Goal: Task Accomplishment & Management: Use online tool/utility

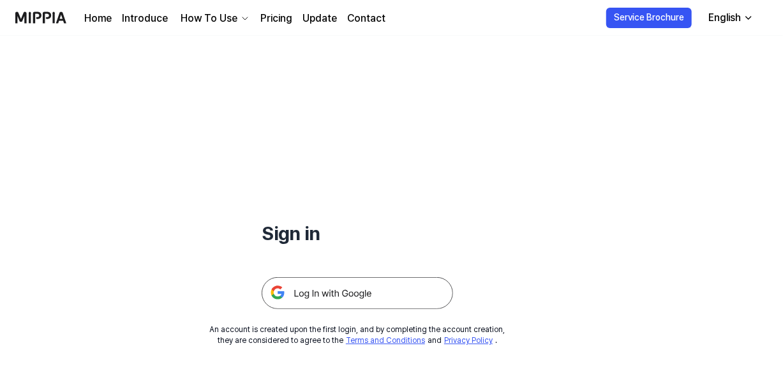
click at [371, 290] on img at bounding box center [358, 293] width 192 height 32
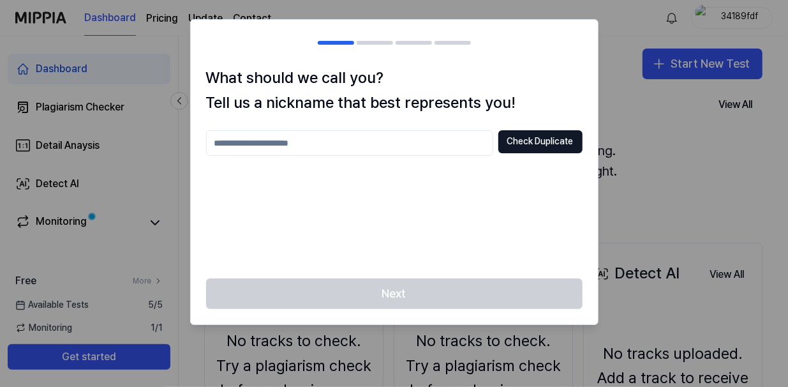
click at [444, 141] on input "text" at bounding box center [349, 143] width 287 height 26
type input "*****"
click at [545, 146] on button "Check Duplicate" at bounding box center [541, 141] width 84 height 23
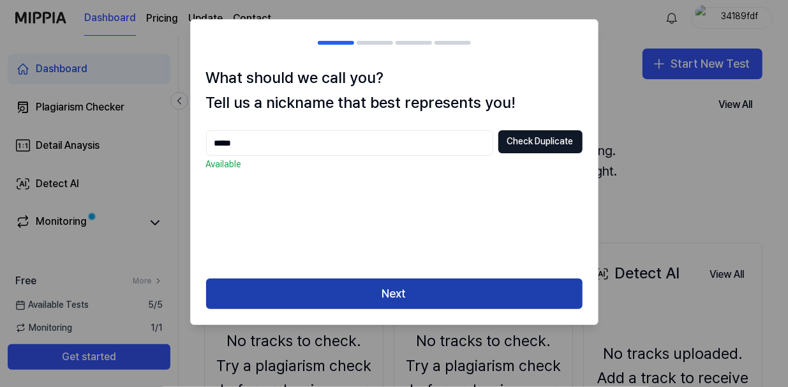
click at [471, 302] on button "Next" at bounding box center [394, 293] width 377 height 31
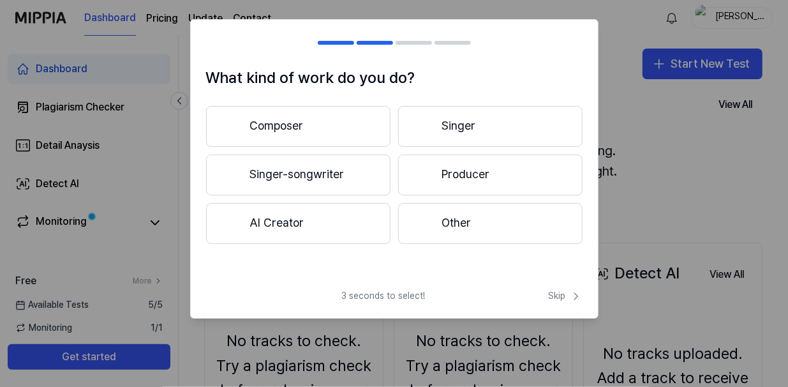
click at [328, 172] on button "Singer-songwriter" at bounding box center [298, 174] width 184 height 41
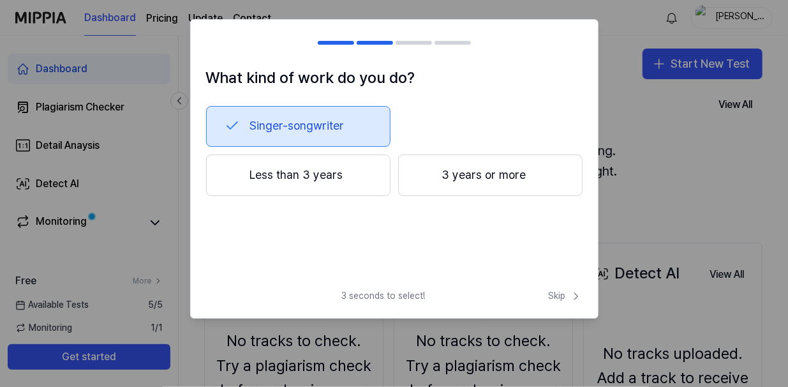
click at [352, 185] on button "Less than 3 years" at bounding box center [298, 175] width 184 height 42
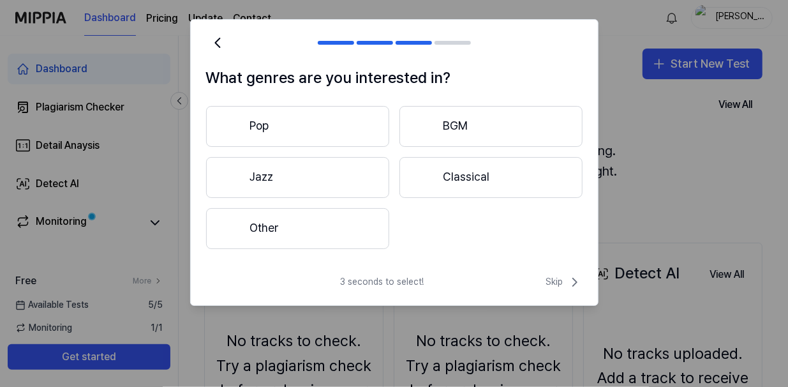
click at [351, 229] on button "Other" at bounding box center [297, 228] width 183 height 41
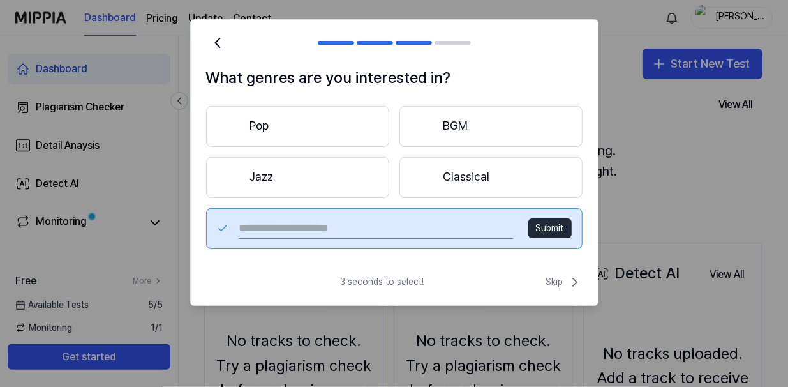
click at [266, 112] on button "Pop" at bounding box center [297, 126] width 183 height 41
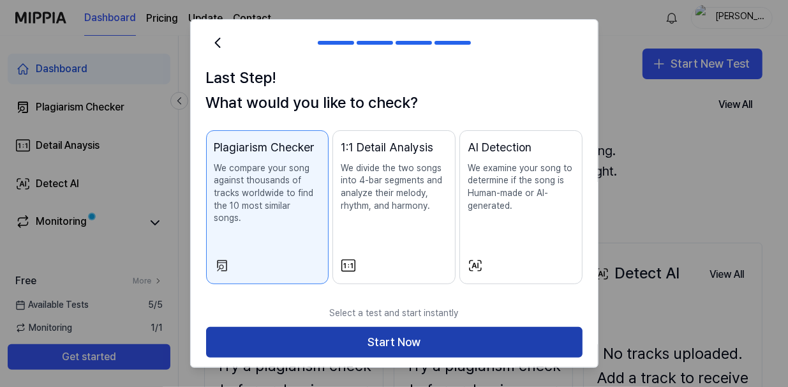
click at [481, 327] on button "Start Now" at bounding box center [394, 342] width 377 height 31
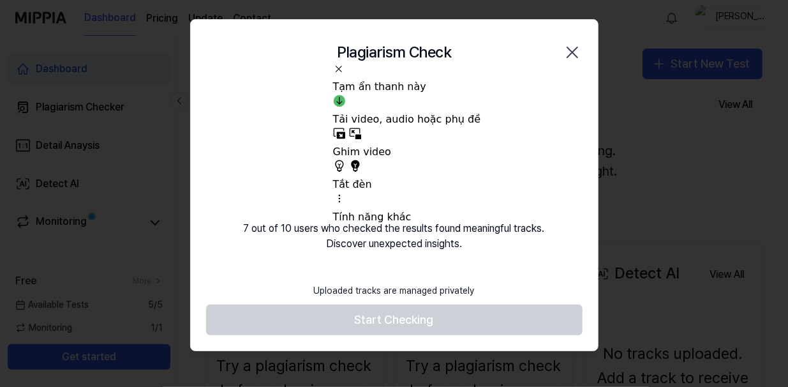
click at [432, 202] on video at bounding box center [394, 147] width 123 height 123
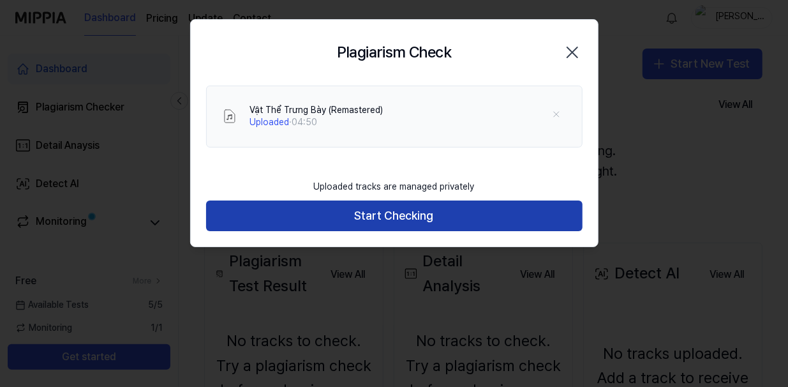
click at [485, 209] on button "Start Checking" at bounding box center [394, 215] width 377 height 31
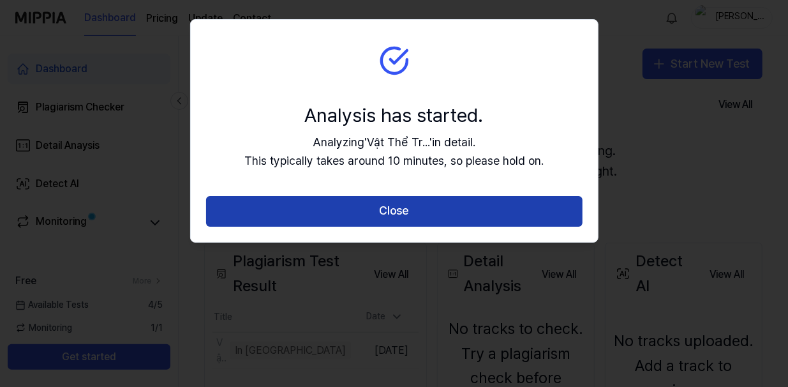
click at [455, 202] on button "Close" at bounding box center [394, 211] width 377 height 31
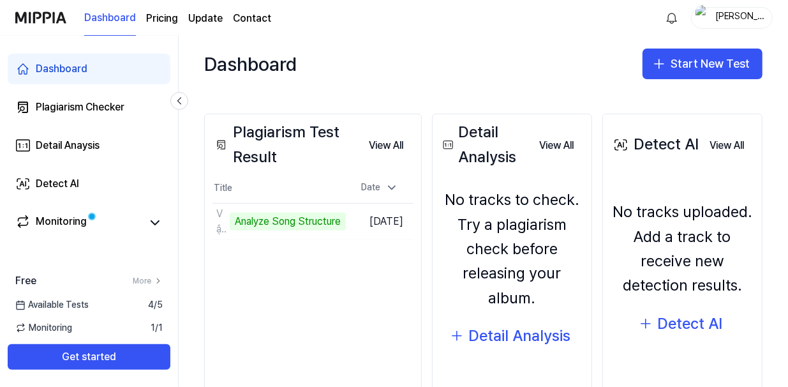
scroll to position [130, 0]
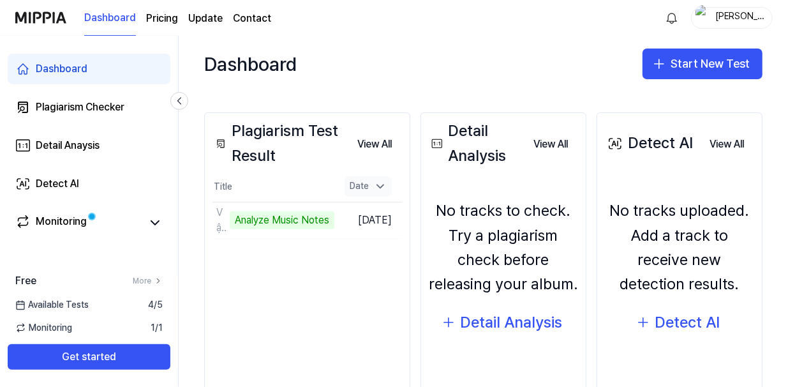
click at [387, 186] on icon at bounding box center [380, 186] width 13 height 13
click at [384, 150] on button "View All" at bounding box center [374, 145] width 55 height 26
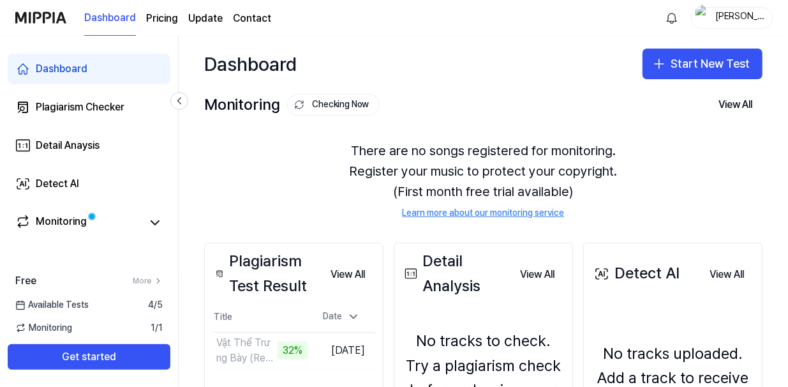
click at [659, 179] on div "There are no songs registered for monitoring. Register your music to protect yo…" at bounding box center [483, 180] width 559 height 110
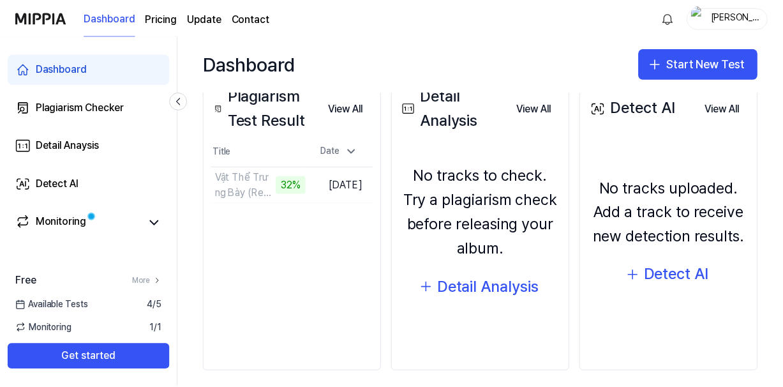
scroll to position [175, 0]
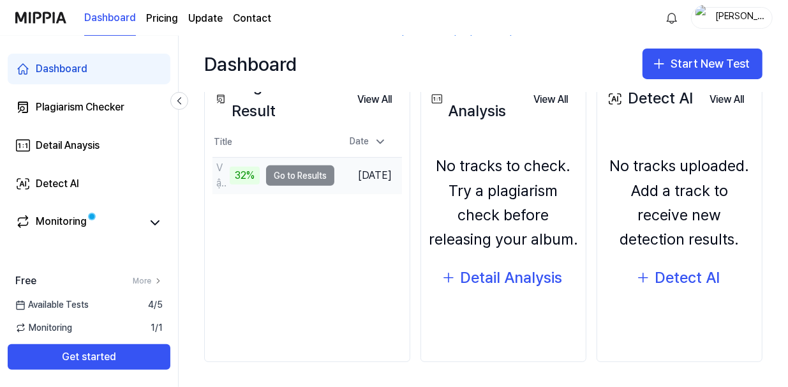
click at [274, 184] on td "Vật Thể Trưng Bày (Remastered) 32% Go to Results" at bounding box center [274, 176] width 122 height 36
click at [287, 177] on td "Vật Thể Trưng Bày (Remastered) 32% Go to Results" at bounding box center [274, 176] width 122 height 36
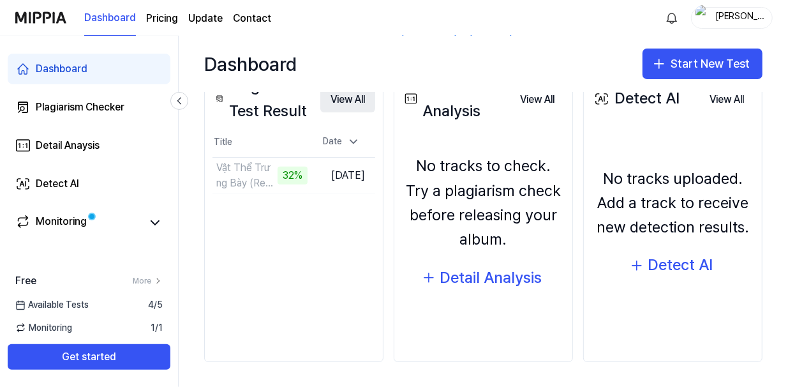
click at [346, 103] on button "View All" at bounding box center [347, 100] width 55 height 26
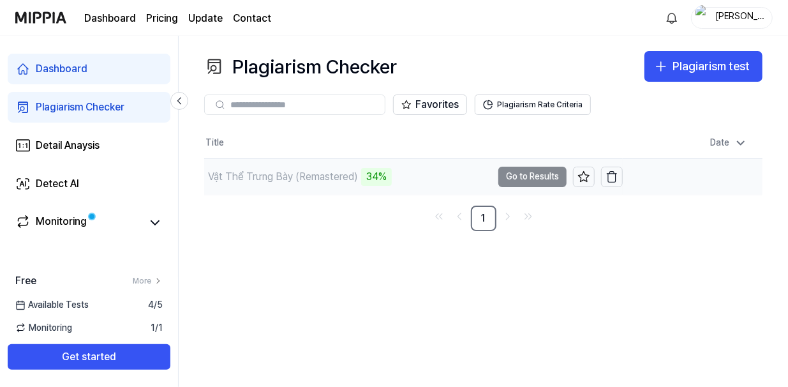
click at [343, 179] on div "Vật Thể Trưng Bày (Remastered)" at bounding box center [283, 176] width 150 height 15
click at [553, 177] on td "Vật Thể Trưng Bày (Remastered) 34% Go to Results" at bounding box center [413, 177] width 419 height 36
click at [720, 137] on div "Date" at bounding box center [728, 143] width 47 height 20
click at [571, 106] on button "Plagiarism Rate Criteria" at bounding box center [533, 104] width 116 height 20
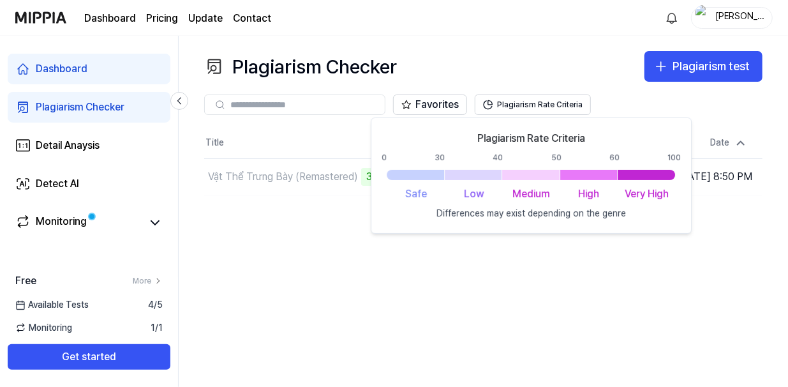
click at [350, 228] on nav "1" at bounding box center [483, 219] width 559 height 26
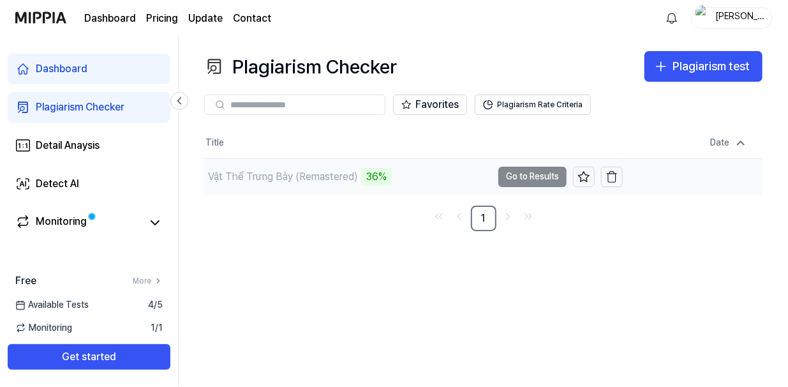
click at [512, 180] on td "Vật Thể Trưng Bày (Remastered) 36% Go to Results" at bounding box center [413, 177] width 419 height 36
click at [303, 168] on div "Vật Thể Trưng Bày (Remastered) 37%" at bounding box center [297, 177] width 187 height 18
click at [528, 100] on button "Plagiarism Rate Criteria" at bounding box center [533, 104] width 116 height 20
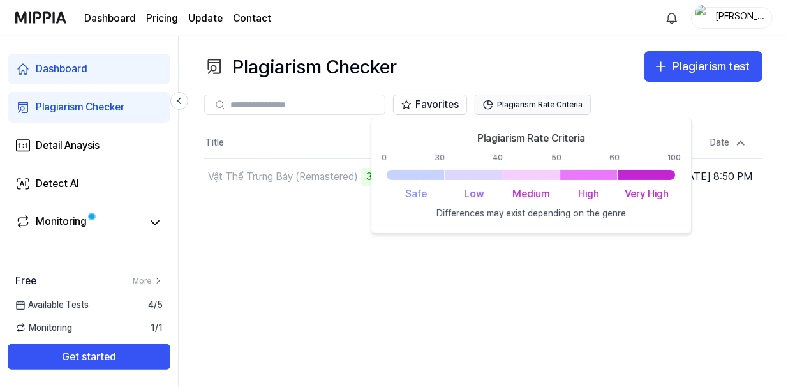
click at [528, 100] on button "Plagiarism Rate Criteria" at bounding box center [533, 104] width 116 height 20
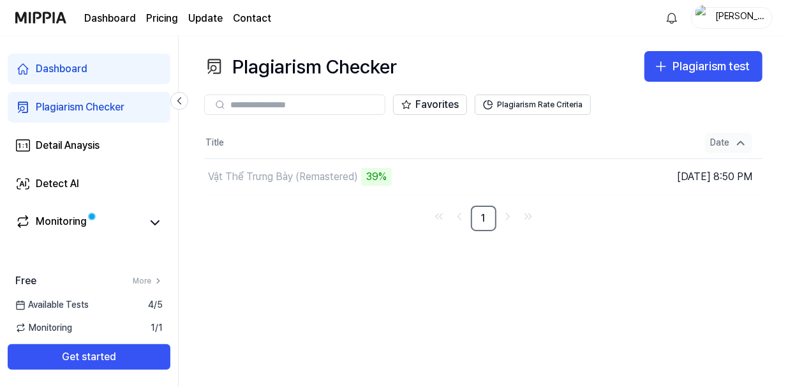
click at [739, 135] on div "Date" at bounding box center [728, 143] width 47 height 20
click at [739, 144] on icon at bounding box center [741, 143] width 13 height 13
click at [241, 68] on div "Plagiarism Checker" at bounding box center [300, 66] width 193 height 31
click at [119, 230] on link "Monitoring" at bounding box center [78, 223] width 127 height 18
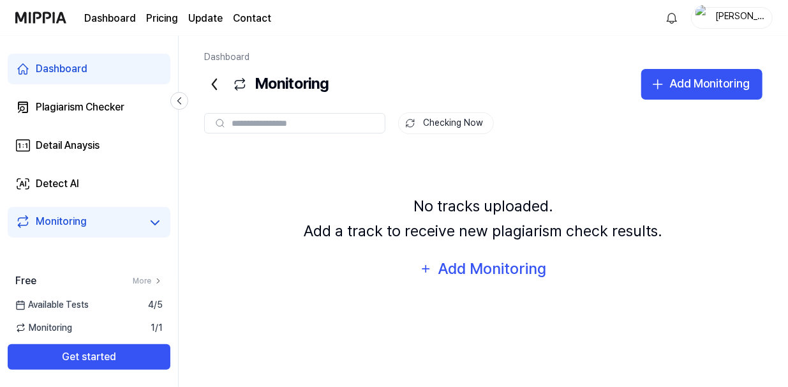
click at [103, 308] on div "Available Tests 4 / 5" at bounding box center [89, 305] width 178 height 13
click at [61, 327] on span "Monitoring" at bounding box center [43, 328] width 57 height 13
click at [75, 187] on div "Detect AI" at bounding box center [57, 183] width 43 height 15
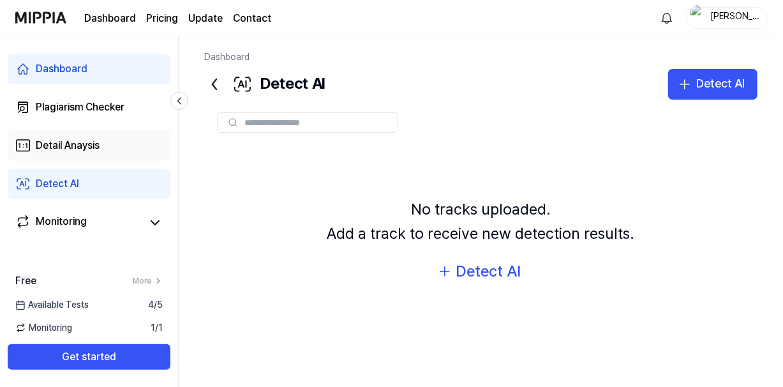
click at [77, 146] on div "Detail Anaysis" at bounding box center [68, 145] width 64 height 15
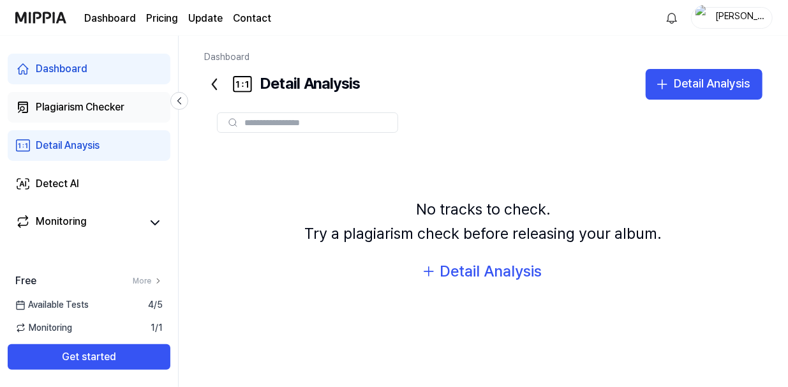
click at [88, 104] on div "Plagiarism Checker" at bounding box center [80, 107] width 89 height 15
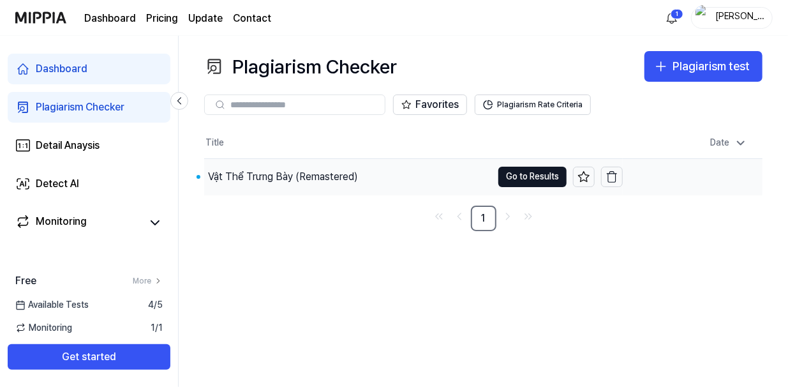
click at [296, 172] on div "Vật Thể Trưng Bày (Remastered)" at bounding box center [283, 176] width 150 height 15
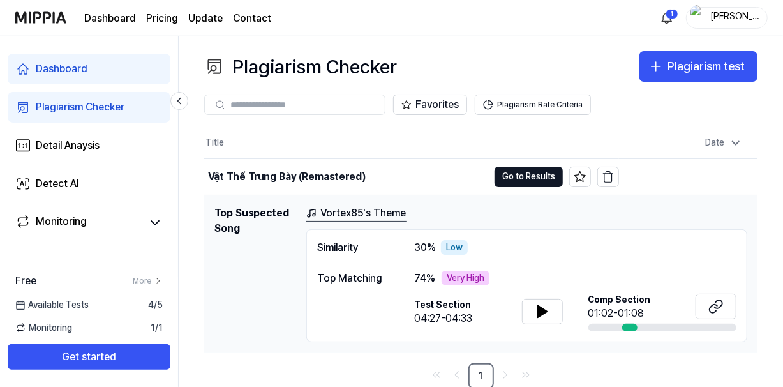
scroll to position [1, 0]
click at [539, 313] on icon at bounding box center [541, 310] width 9 height 11
click at [539, 311] on icon at bounding box center [540, 310] width 3 height 10
click at [538, 315] on icon at bounding box center [541, 310] width 9 height 11
drag, startPoint x: 631, startPoint y: 326, endPoint x: 640, endPoint y: 326, distance: 9.6
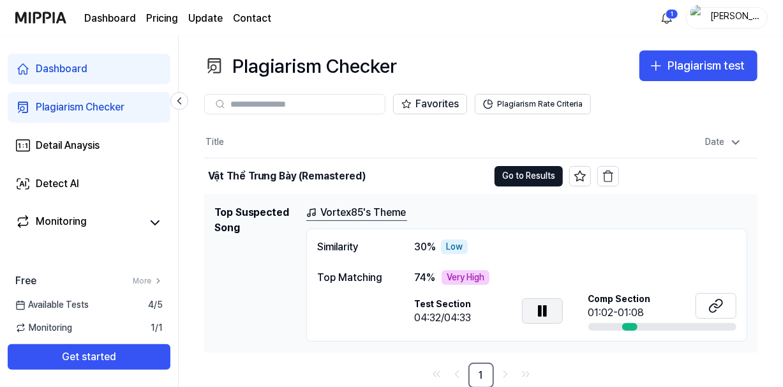
click at [640, 326] on div at bounding box center [663, 327] width 149 height 8
click at [666, 304] on div "Comp Section 01:02-01:08" at bounding box center [663, 307] width 149 height 28
click at [707, 302] on button at bounding box center [716, 306] width 41 height 26
click at [534, 313] on button at bounding box center [542, 311] width 41 height 26
click at [540, 315] on icon at bounding box center [541, 310] width 9 height 11
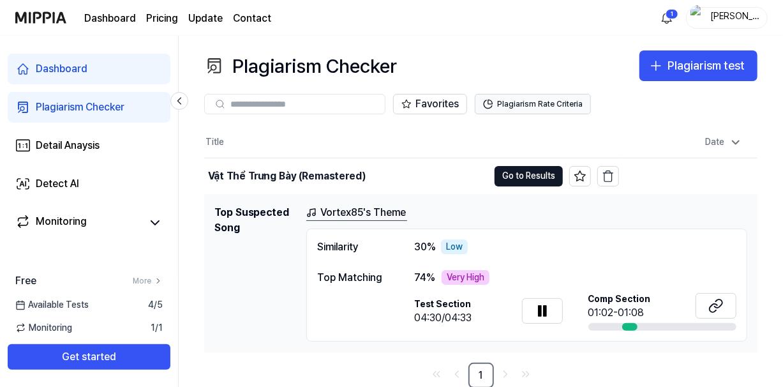
click at [570, 103] on button "Plagiarism Rate Criteria" at bounding box center [533, 104] width 116 height 20
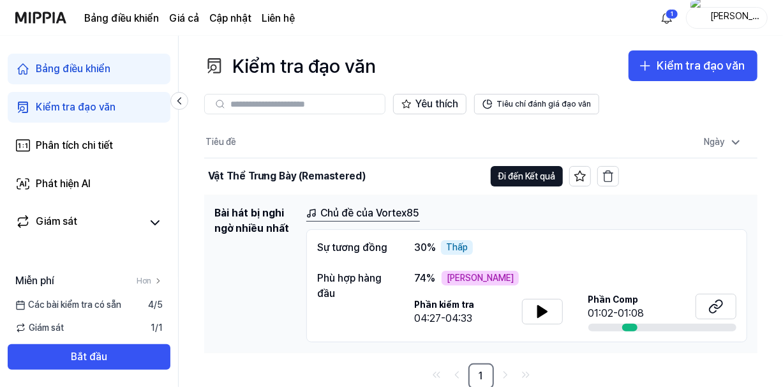
click at [235, 271] on h1 "Bài hát bị nghi ngờ nhiều nhất" at bounding box center [255, 274] width 82 height 137
click at [541, 312] on icon at bounding box center [541, 310] width 9 height 11
click at [537, 308] on icon at bounding box center [542, 310] width 15 height 15
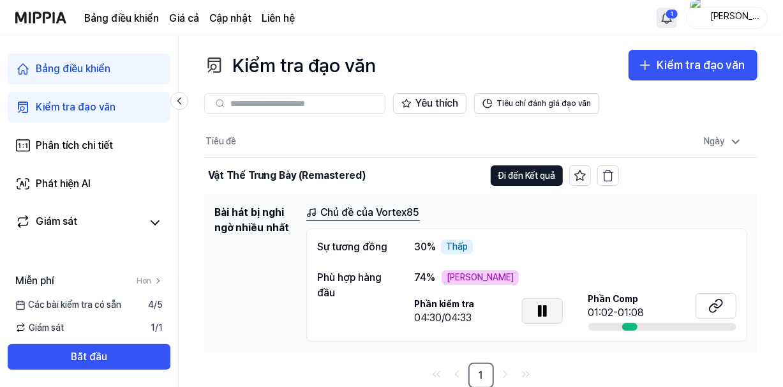
click at [665, 21] on html "Bảng điều khiển Giá cả Cập nhật Liên hệ 1 [PERSON_NAME] điều khiển Kiểm tra đạo…" at bounding box center [391, 192] width 783 height 387
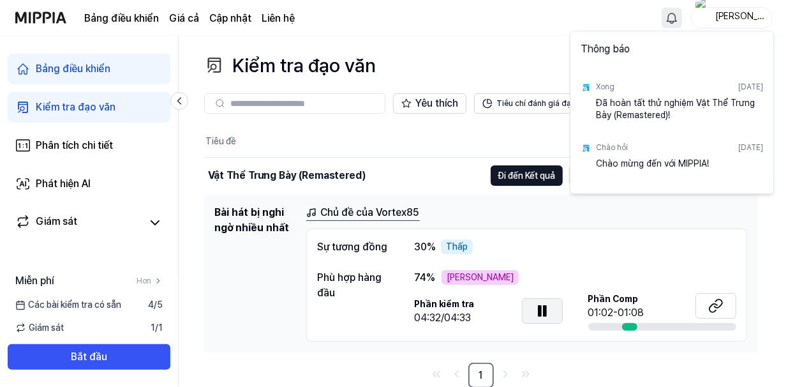
click at [679, 12] on html "Bảng điều khiển Giá cả Cập nhật Liên hệ Terry Bảng điều khiển Kiểm tra đạo văn …" at bounding box center [394, 192] width 788 height 387
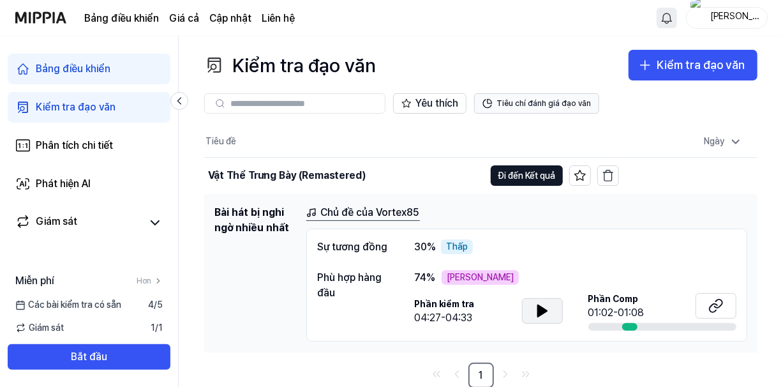
click at [567, 98] on font "Tiêu chí đánh giá đạo văn" at bounding box center [544, 103] width 94 height 11
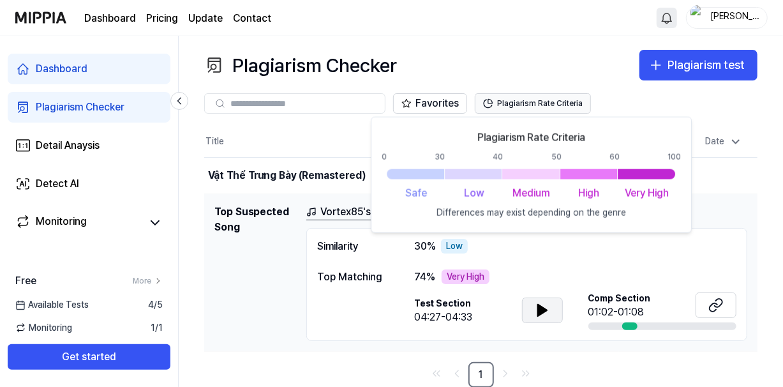
scroll to position [1, 0]
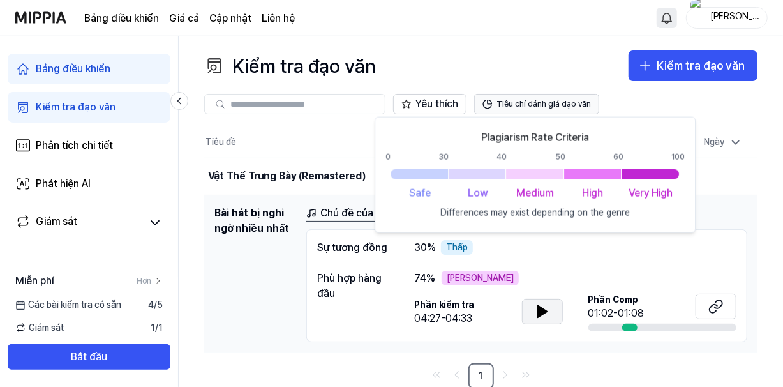
click at [517, 103] on font "Tiêu chí đánh giá đạo văn" at bounding box center [544, 104] width 94 height 9
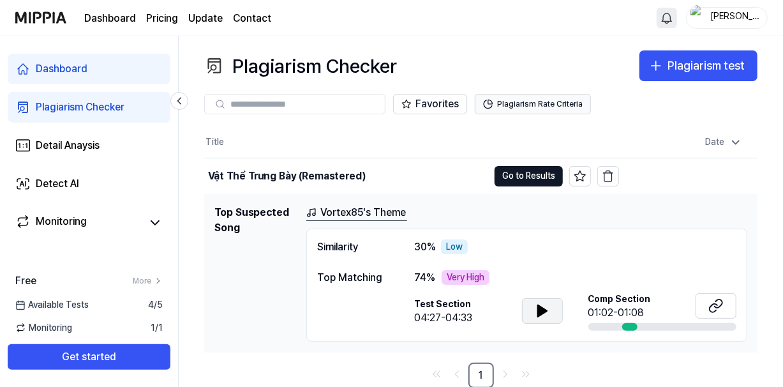
click at [540, 307] on icon at bounding box center [541, 310] width 9 height 11
click at [551, 303] on button at bounding box center [542, 311] width 41 height 26
click at [85, 145] on div "Detail Anaysis" at bounding box center [68, 145] width 64 height 15
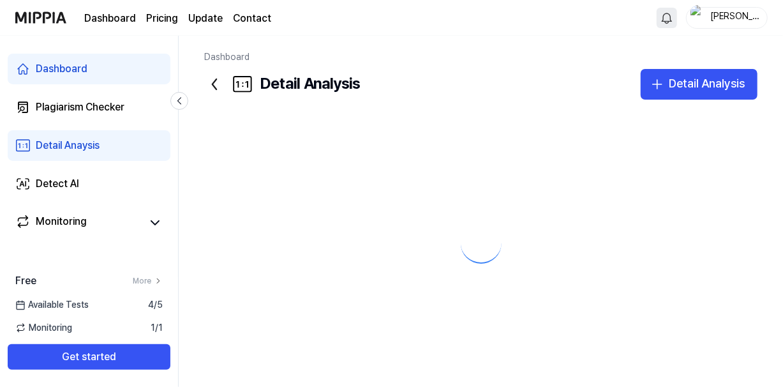
scroll to position [0, 0]
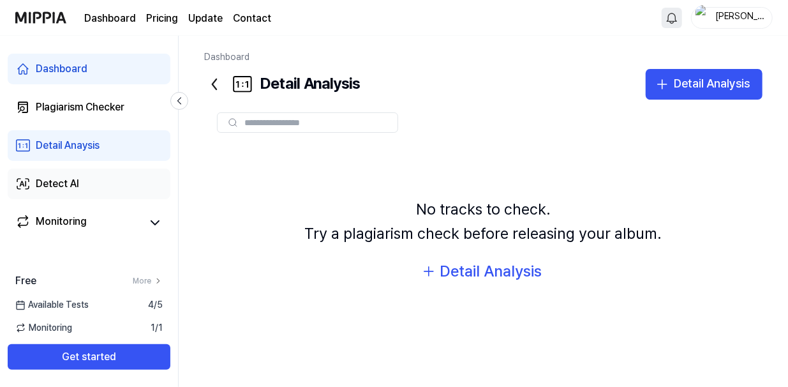
click at [93, 177] on link "Detect AI" at bounding box center [89, 184] width 163 height 31
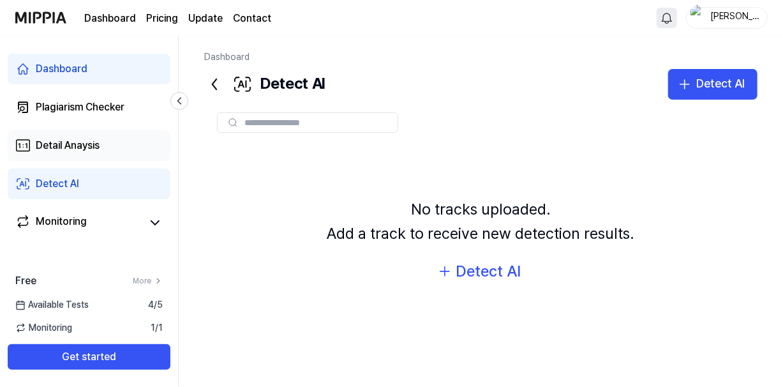
click at [88, 147] on div "Detail Anaysis" at bounding box center [68, 145] width 64 height 15
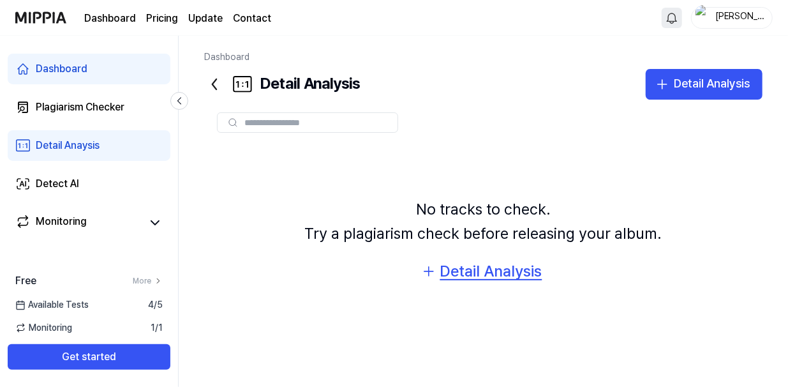
click at [494, 263] on div "Detail Analysis" at bounding box center [491, 271] width 102 height 24
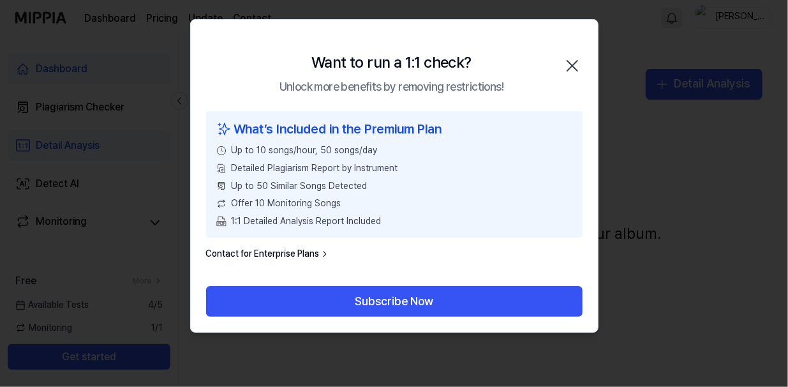
click at [571, 67] on icon "button" at bounding box center [572, 66] width 20 height 20
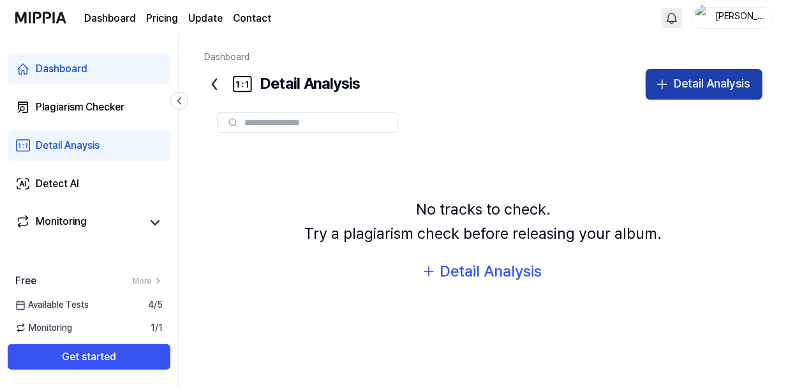
click at [667, 87] on icon "button" at bounding box center [662, 84] width 15 height 15
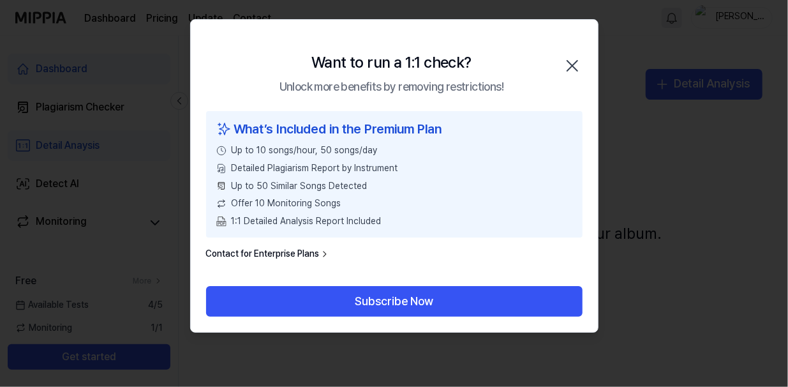
click at [698, 192] on div at bounding box center [394, 193] width 788 height 387
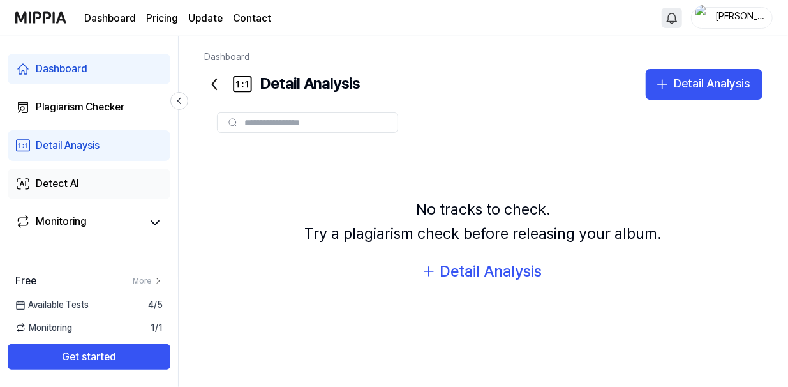
click at [47, 182] on div "Detect AI" at bounding box center [57, 183] width 43 height 15
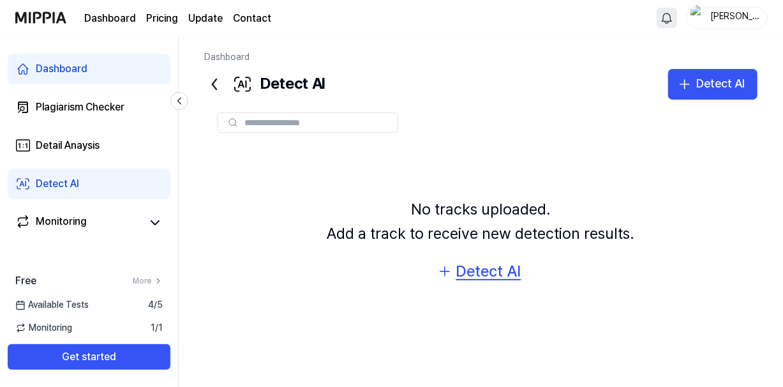
click at [490, 276] on div "Detect AI" at bounding box center [488, 271] width 65 height 24
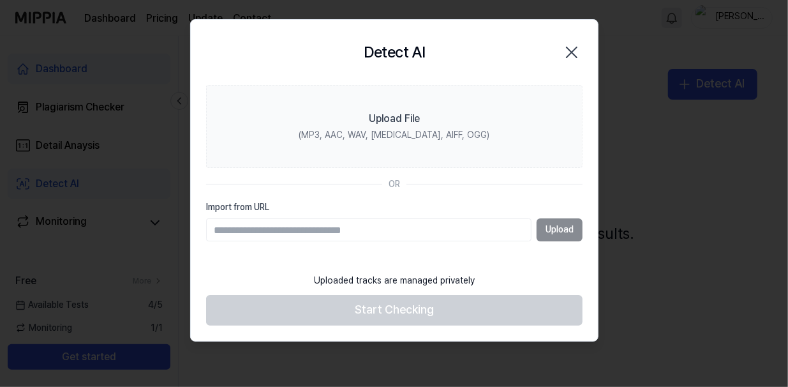
click at [617, 185] on div at bounding box center [394, 193] width 788 height 387
click at [667, 44] on div at bounding box center [394, 193] width 788 height 387
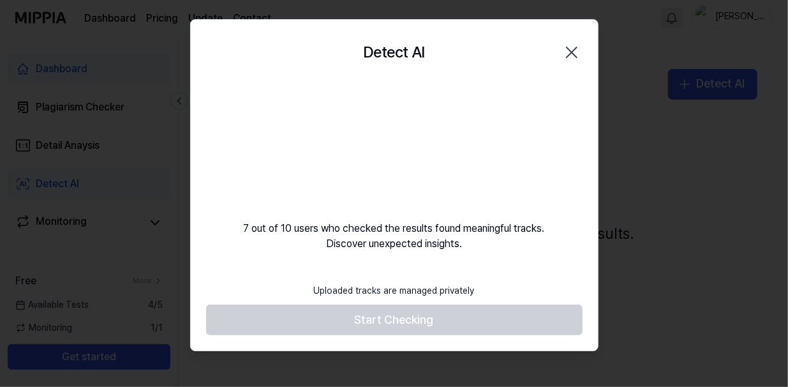
click at [287, 264] on div "Detect AI Close 7 out of 10 users who checked the results found meaningful trac…" at bounding box center [394, 185] width 409 height 332
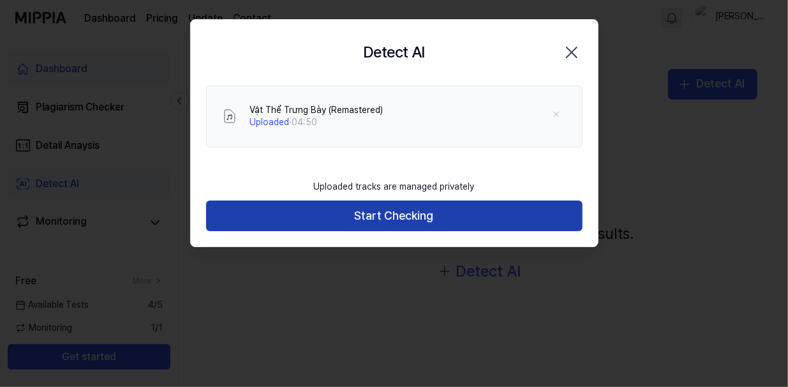
click at [446, 211] on button "Start Checking" at bounding box center [394, 215] width 377 height 31
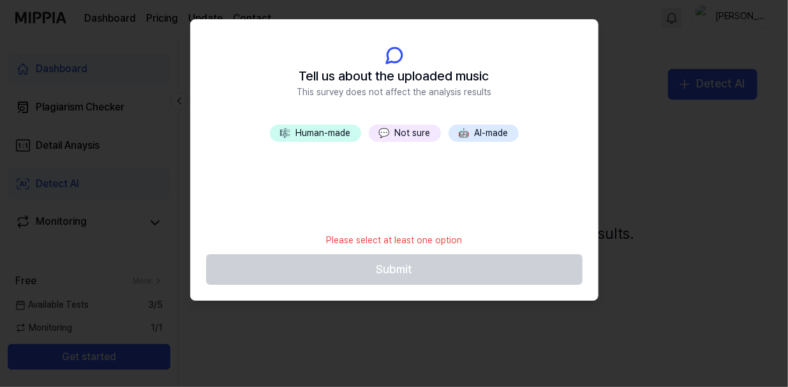
click at [322, 133] on button "🎼 Human-made" at bounding box center [315, 133] width 91 height 18
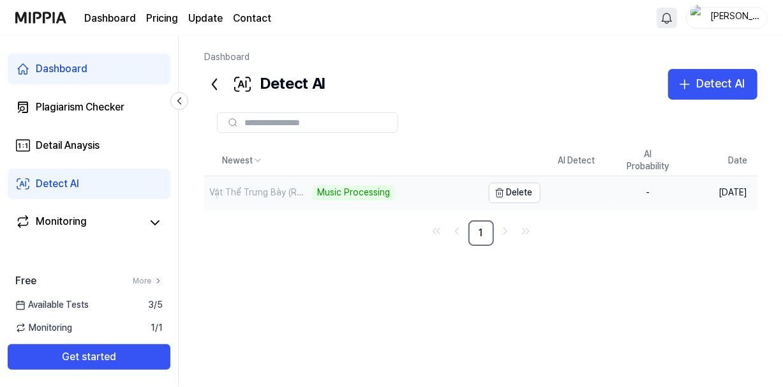
click at [363, 193] on div "Music Processing" at bounding box center [353, 192] width 83 height 15
click at [345, 190] on div "Vật Thể Trưng Bày (Remastered)" at bounding box center [343, 193] width 278 height 35
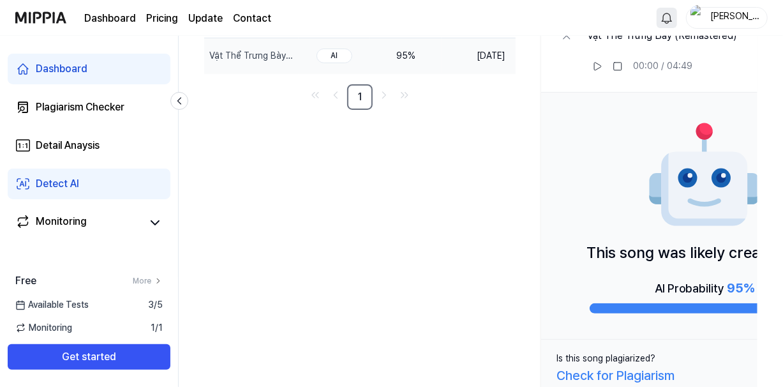
scroll to position [153, 0]
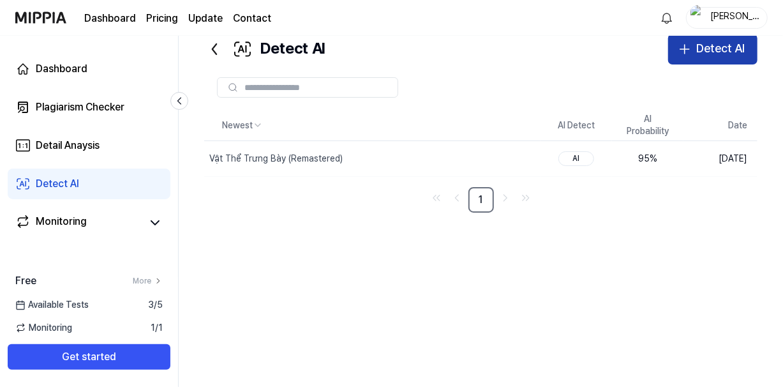
click at [695, 54] on button "Detect AI" at bounding box center [712, 49] width 89 height 31
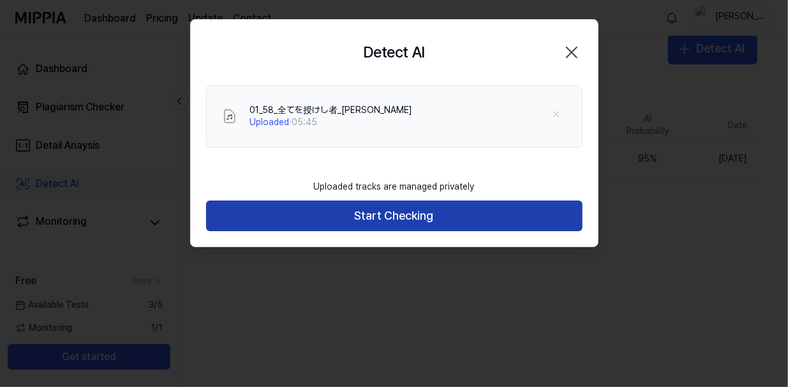
click at [466, 210] on button "Start Checking" at bounding box center [394, 215] width 377 height 31
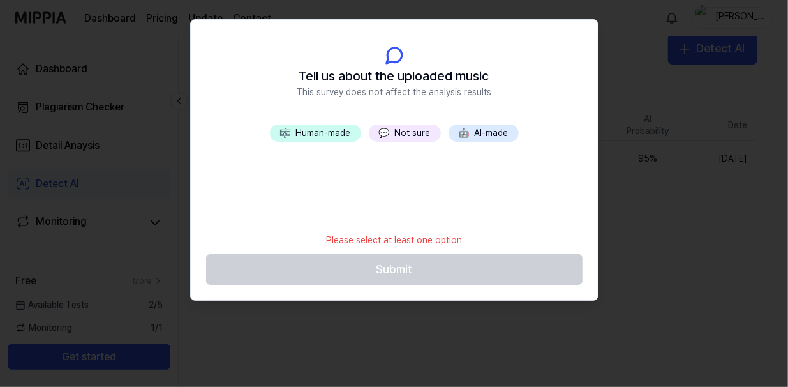
click at [324, 131] on button "🎼 Human-made" at bounding box center [315, 133] width 91 height 18
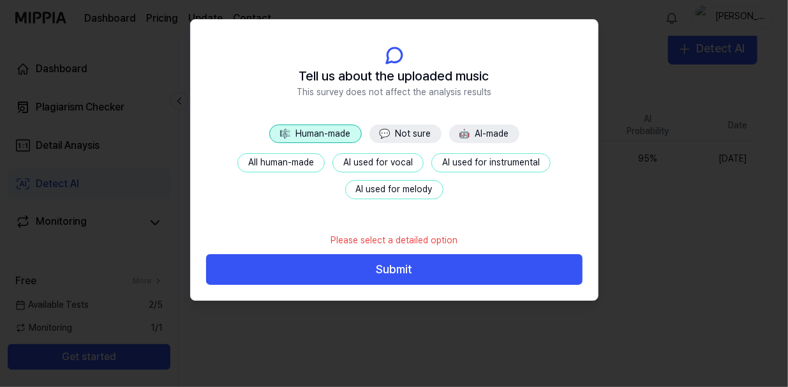
click at [286, 155] on button "All human-made" at bounding box center [280, 162] width 87 height 19
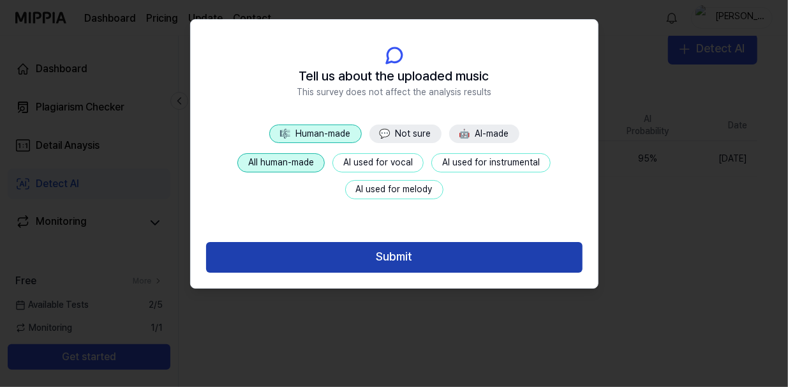
click at [341, 265] on button "Submit" at bounding box center [394, 257] width 377 height 31
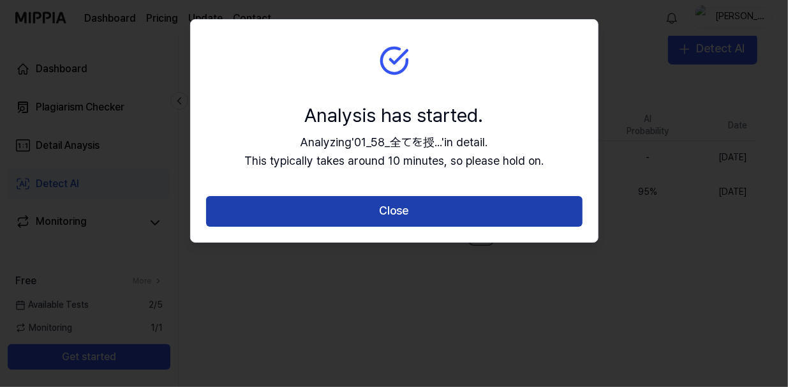
click at [363, 222] on button "Close" at bounding box center [394, 211] width 377 height 31
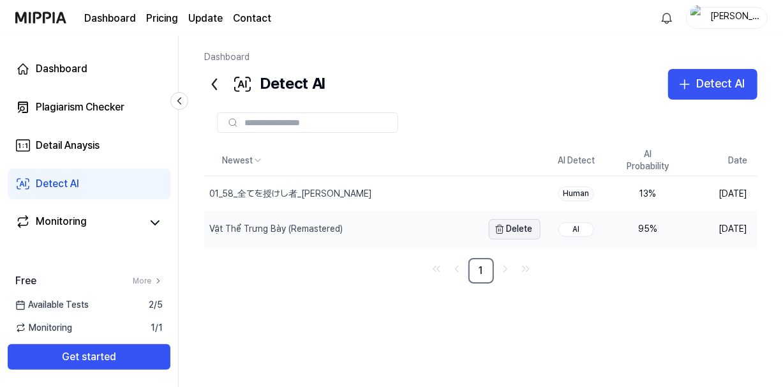
click at [515, 227] on button "Delete" at bounding box center [515, 229] width 52 height 20
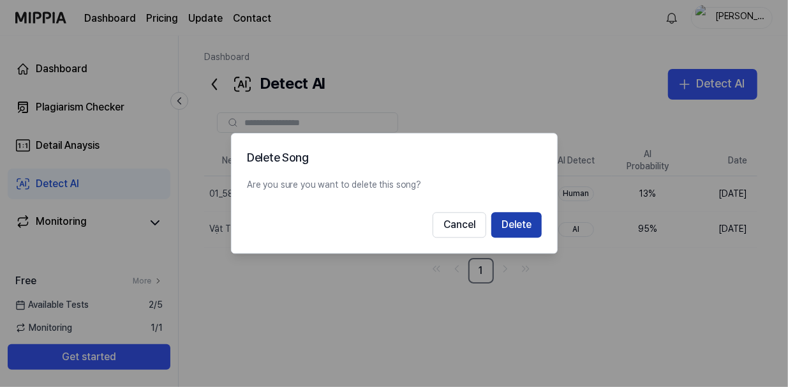
click at [507, 222] on button "Delete" at bounding box center [517, 226] width 50 height 26
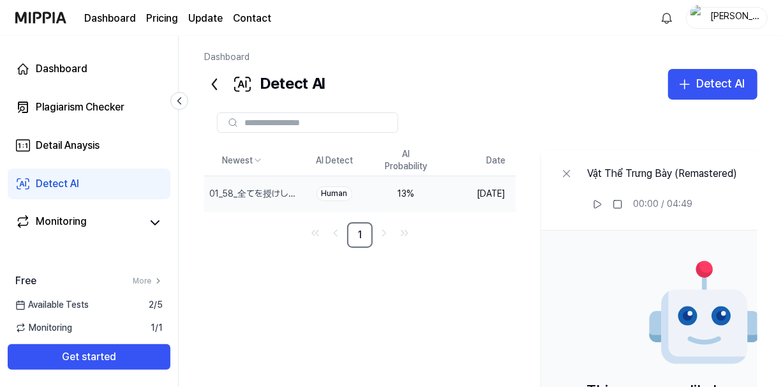
click at [370, 186] on td "Human" at bounding box center [334, 194] width 71 height 36
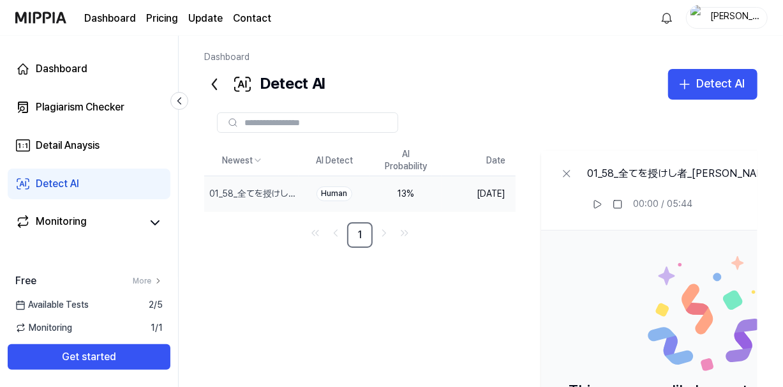
click at [412, 195] on div "13 %" at bounding box center [405, 194] width 51 height 13
click at [238, 191] on div "01_58_全てを授けし者_西木 康智" at bounding box center [223, 194] width 29 height 13
